Goal: Task Accomplishment & Management: Manage account settings

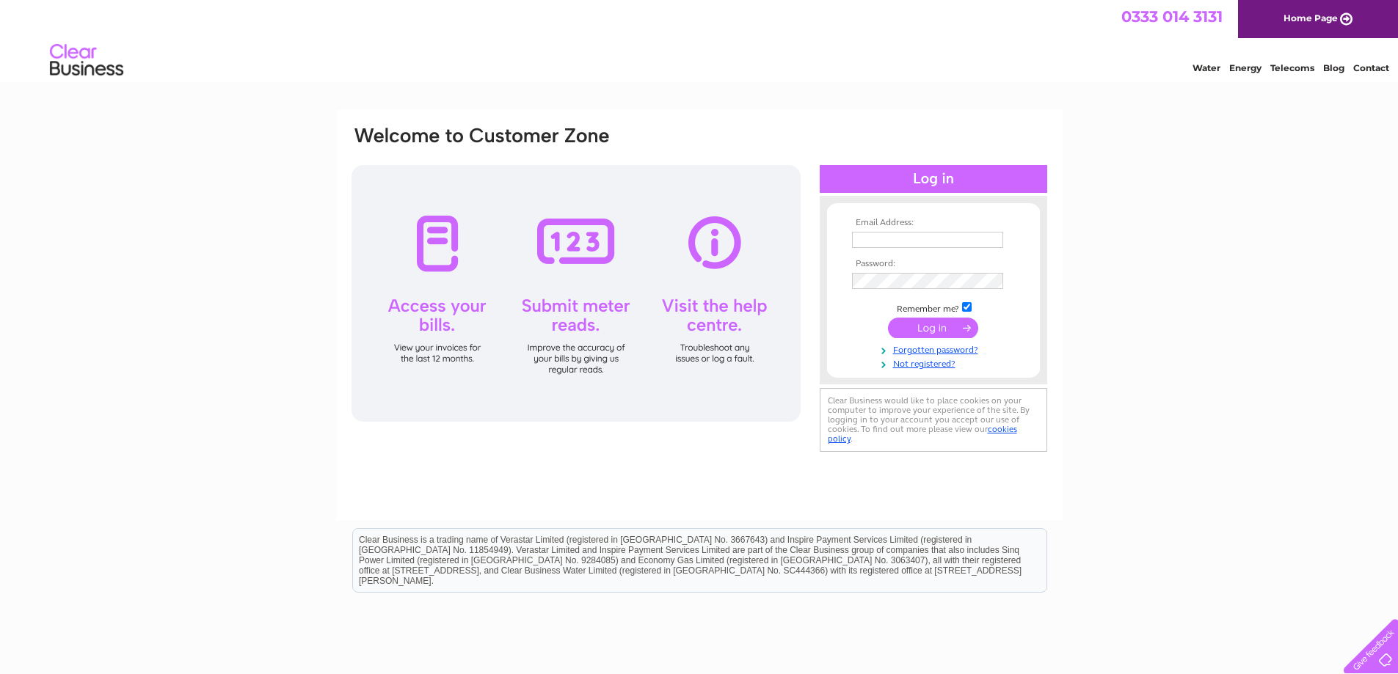
type input "contact@leawood.co.uk"
click at [929, 332] on input "submit" at bounding box center [933, 328] width 90 height 21
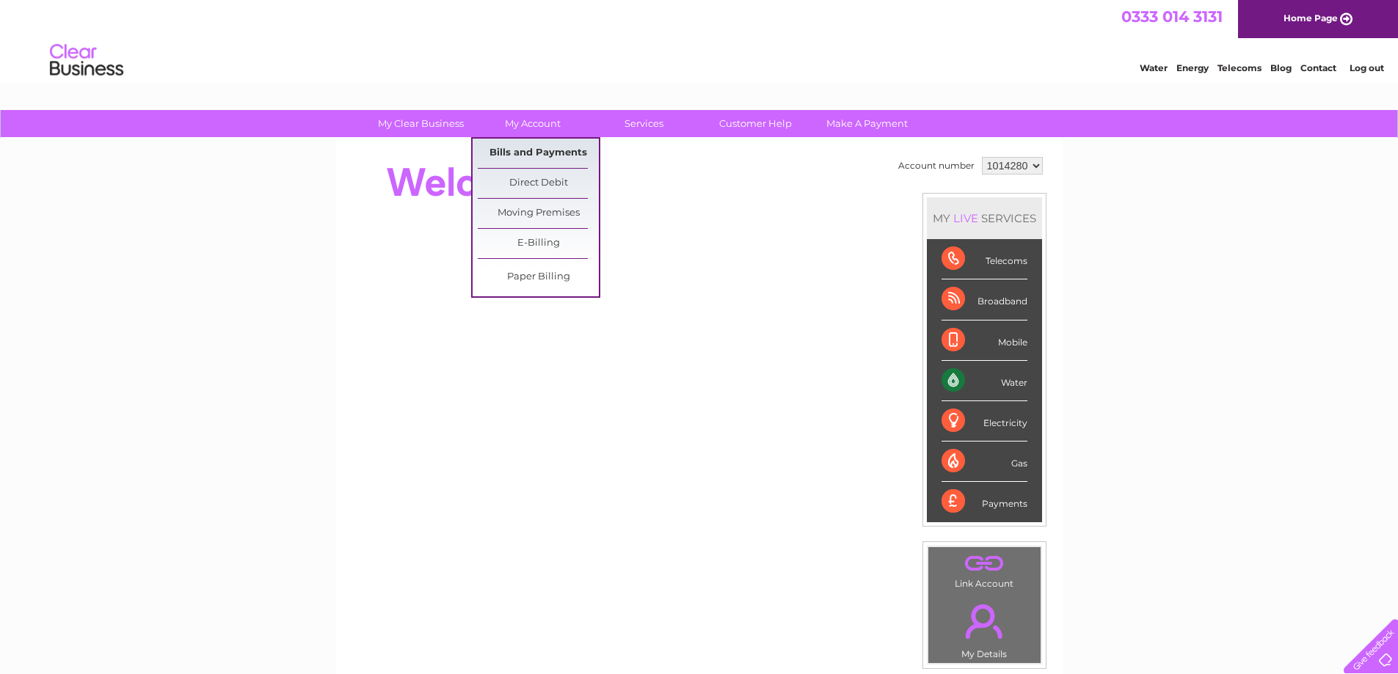
click at [527, 159] on link "Bills and Payments" at bounding box center [538, 153] width 121 height 29
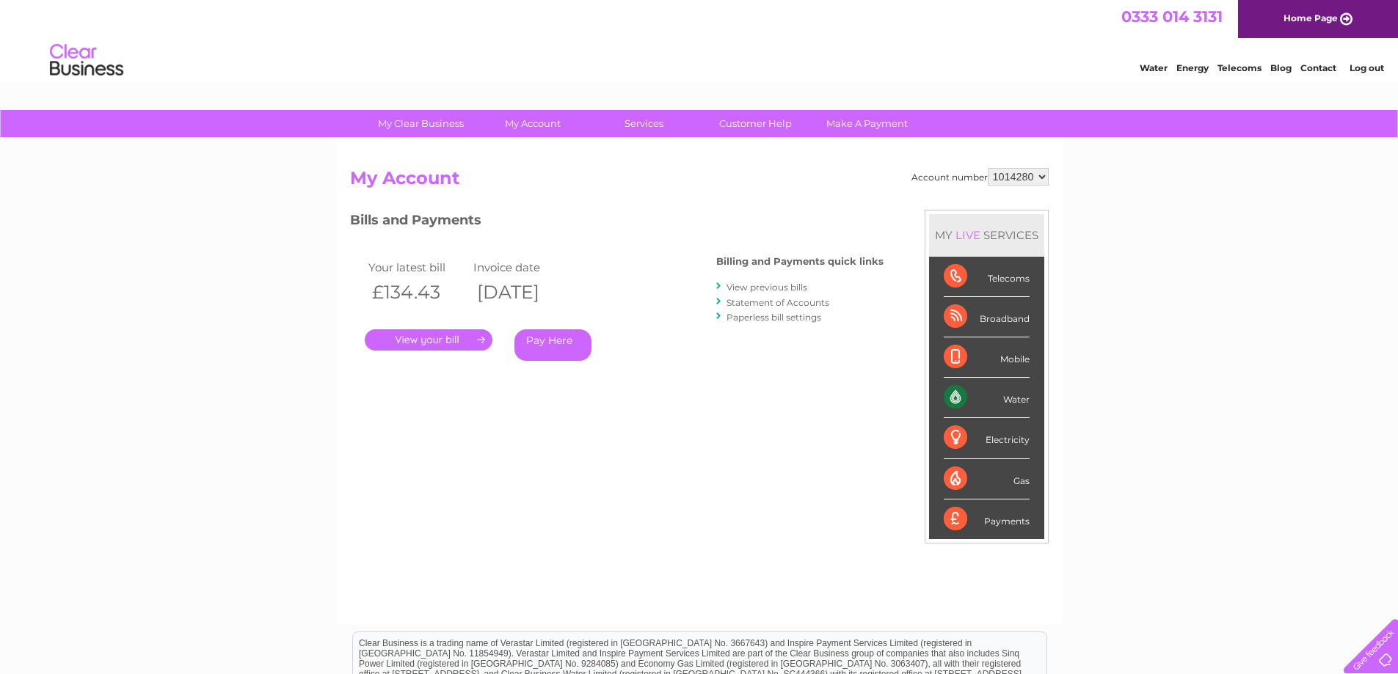
click at [423, 339] on link "." at bounding box center [429, 339] width 128 height 21
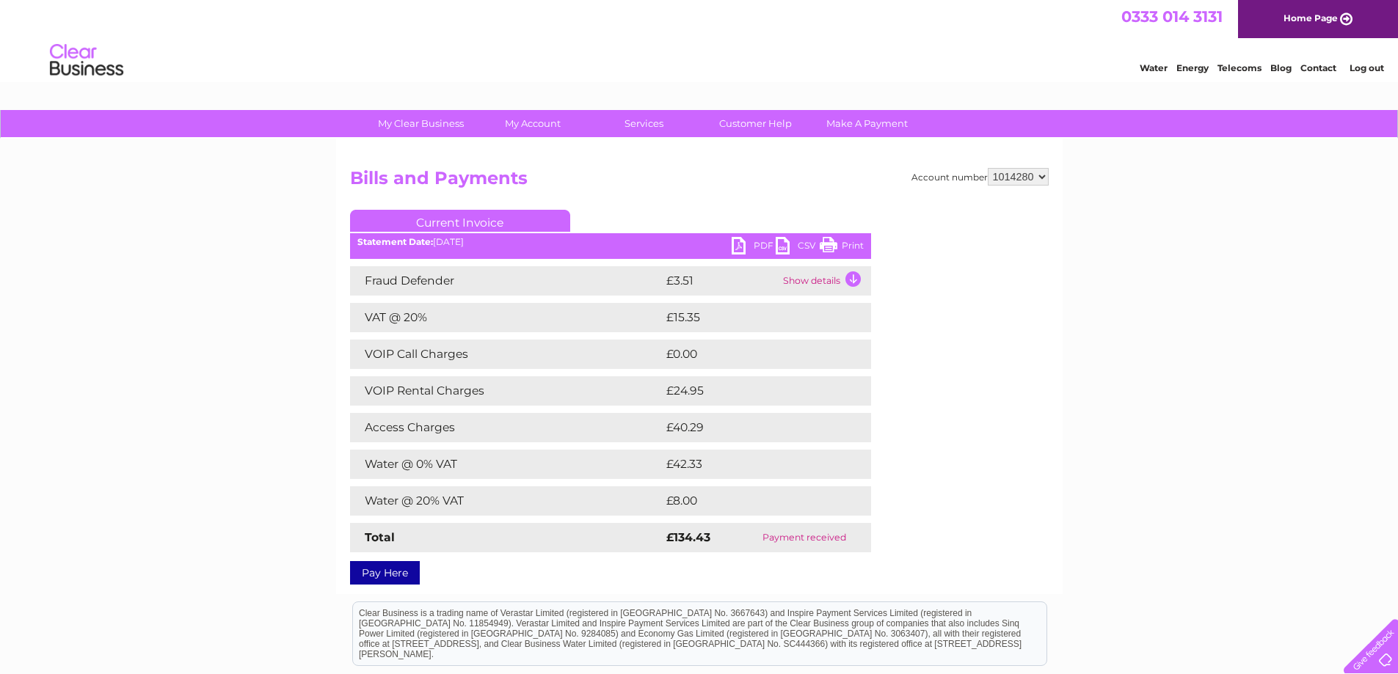
click at [739, 246] on link "PDF" at bounding box center [754, 247] width 44 height 21
